Goal: Task Accomplishment & Management: Use online tool/utility

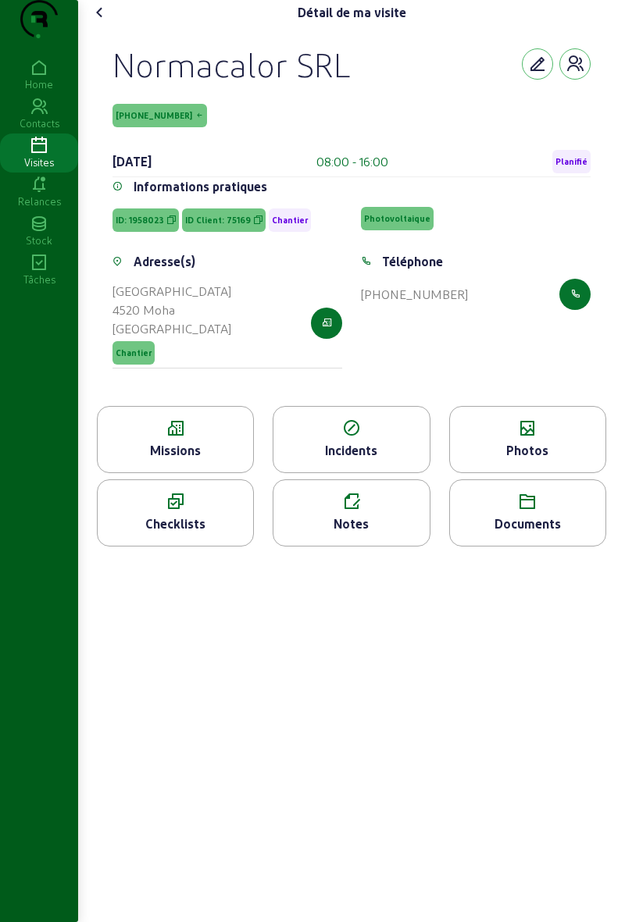
click at [545, 460] on div "Photos" at bounding box center [527, 450] width 155 height 19
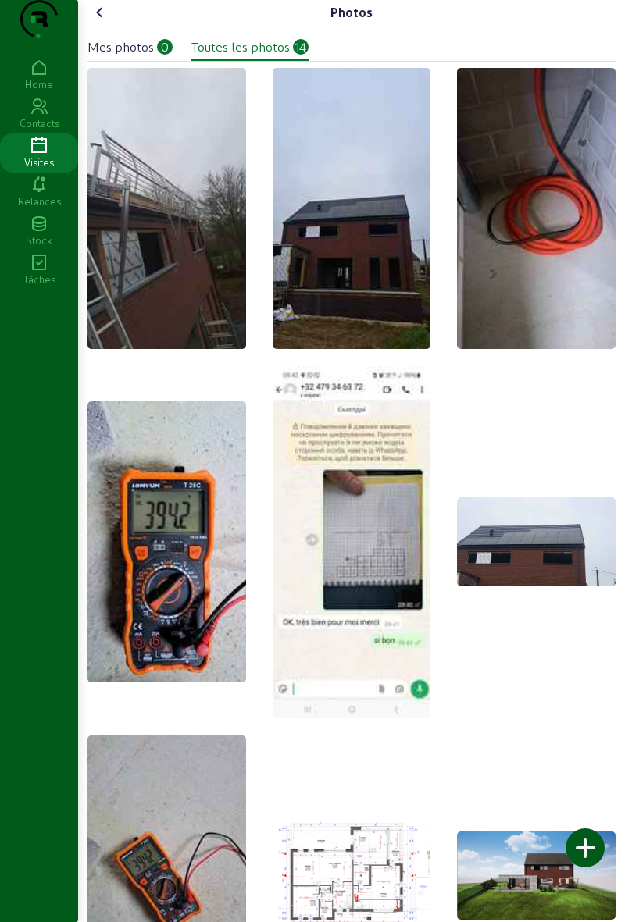
click at [109, 22] on icon at bounding box center [100, 12] width 19 height 19
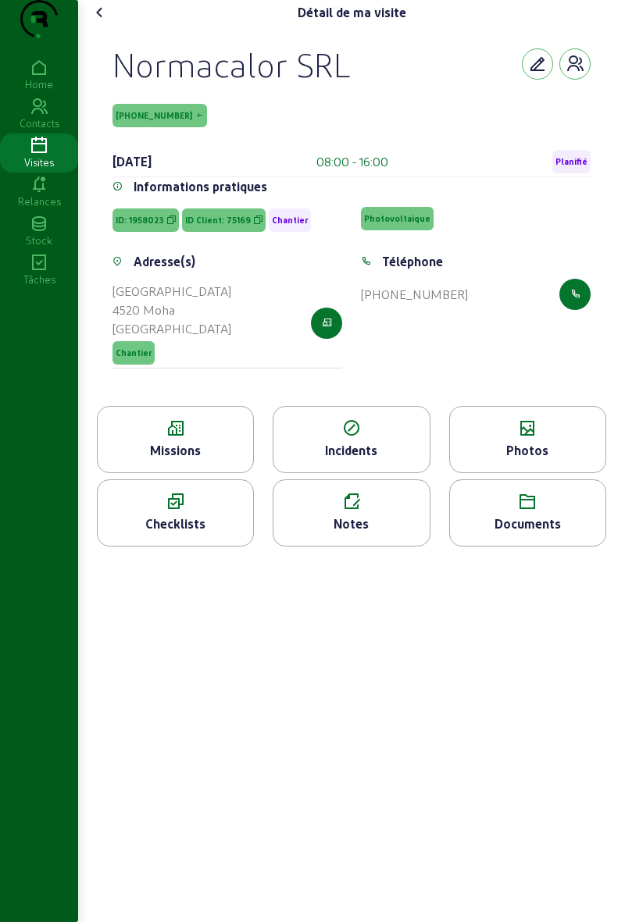
click at [597, 208] on div "Normacalor SRL [PHONE_NUMBER] [DATE] 08:00 - 16:00 Planifié Informations pratiq…" at bounding box center [351, 215] width 515 height 381
click at [572, 167] on span "Planifié" at bounding box center [571, 161] width 32 height 11
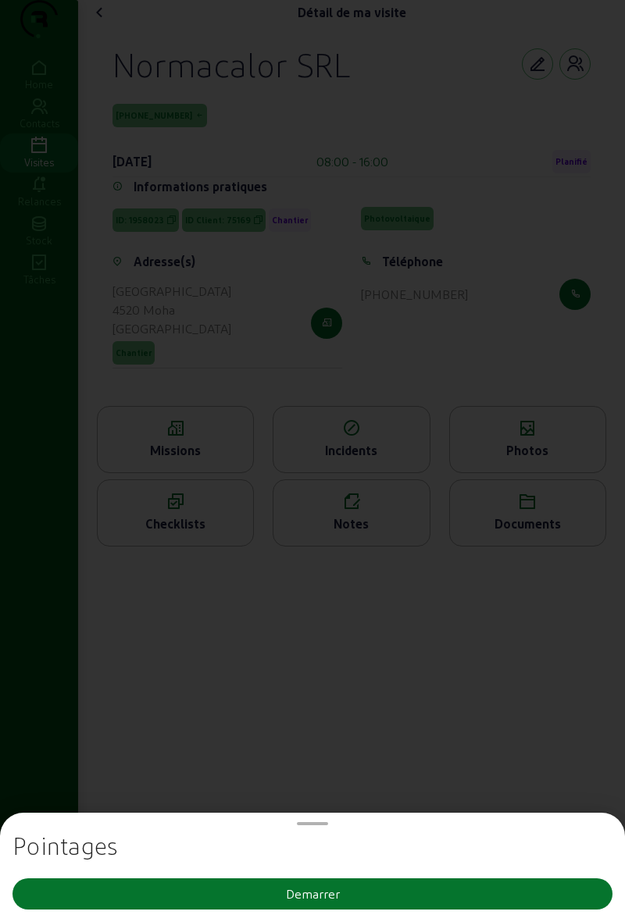
click at [358, 897] on button "Demarrer" at bounding box center [312, 894] width 600 height 31
